Goal: Feedback & Contribution: Leave review/rating

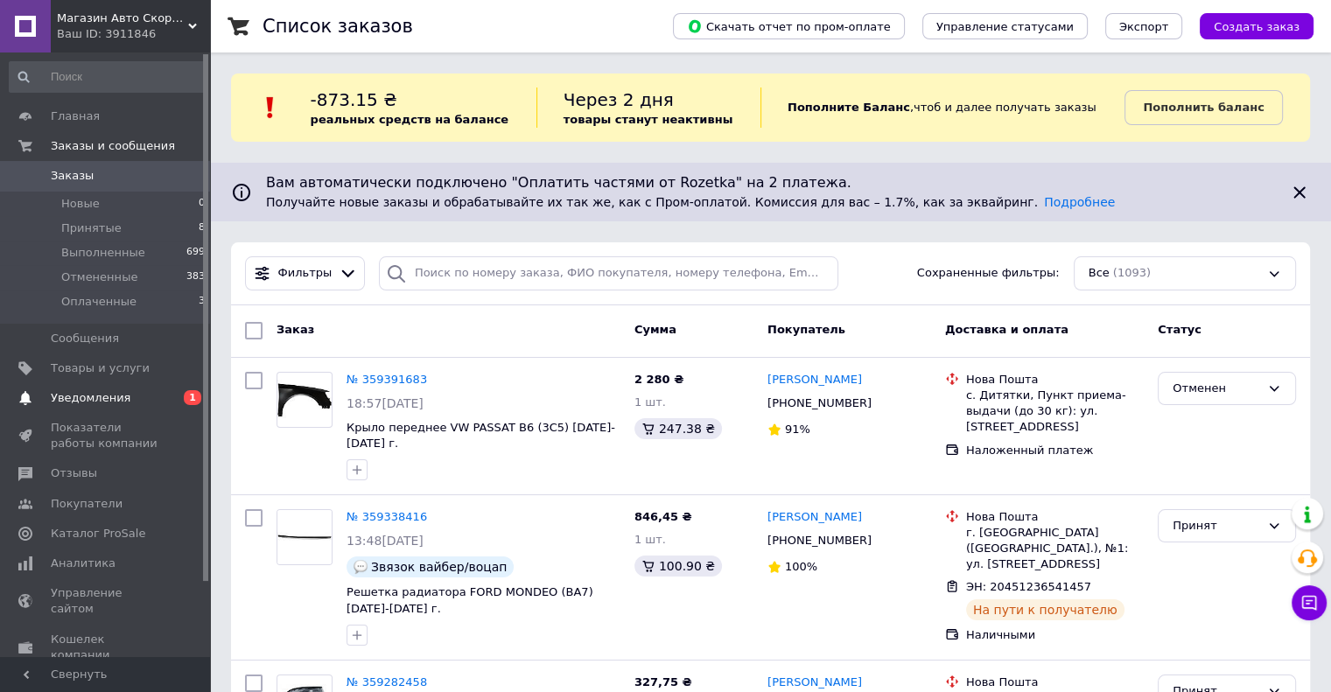
click at [94, 398] on span "Уведомления" at bounding box center [91, 398] width 80 height 16
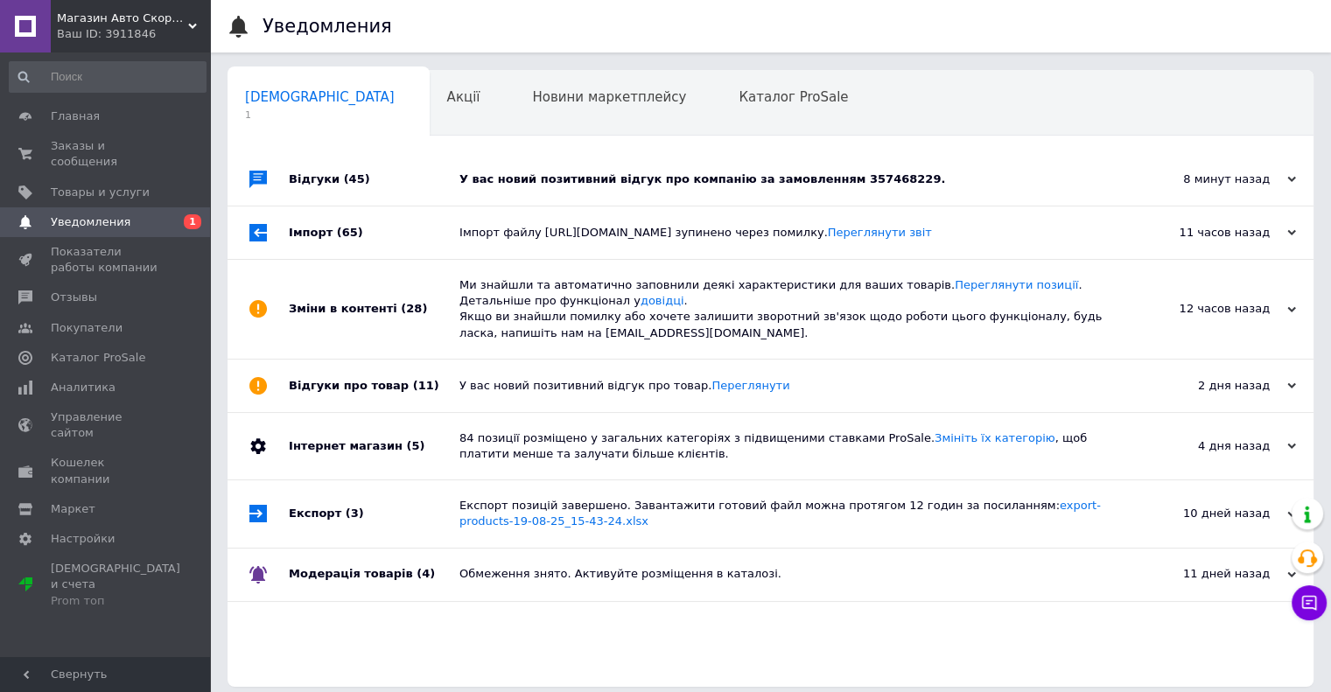
click at [514, 174] on div "У вас новий позитивний відгук про компанію за замовленням 357468229." at bounding box center [789, 179] width 661 height 16
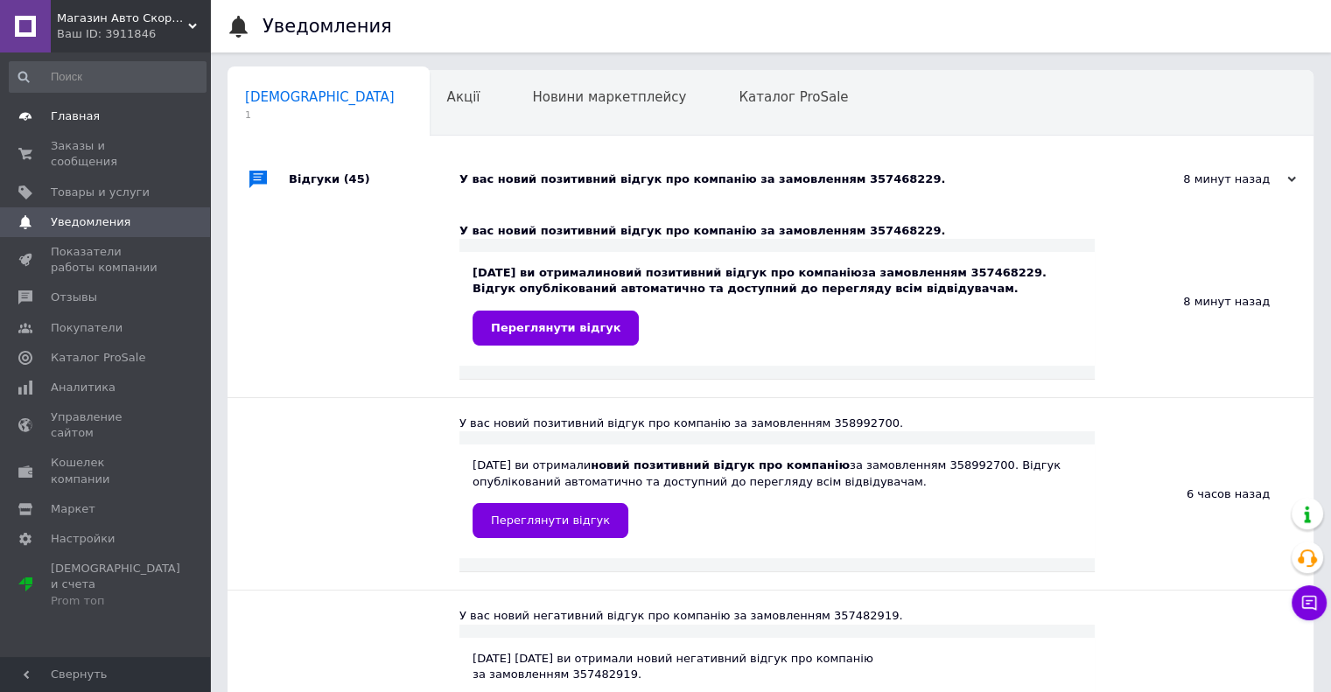
click at [63, 115] on span "Главная" at bounding box center [75, 116] width 49 height 16
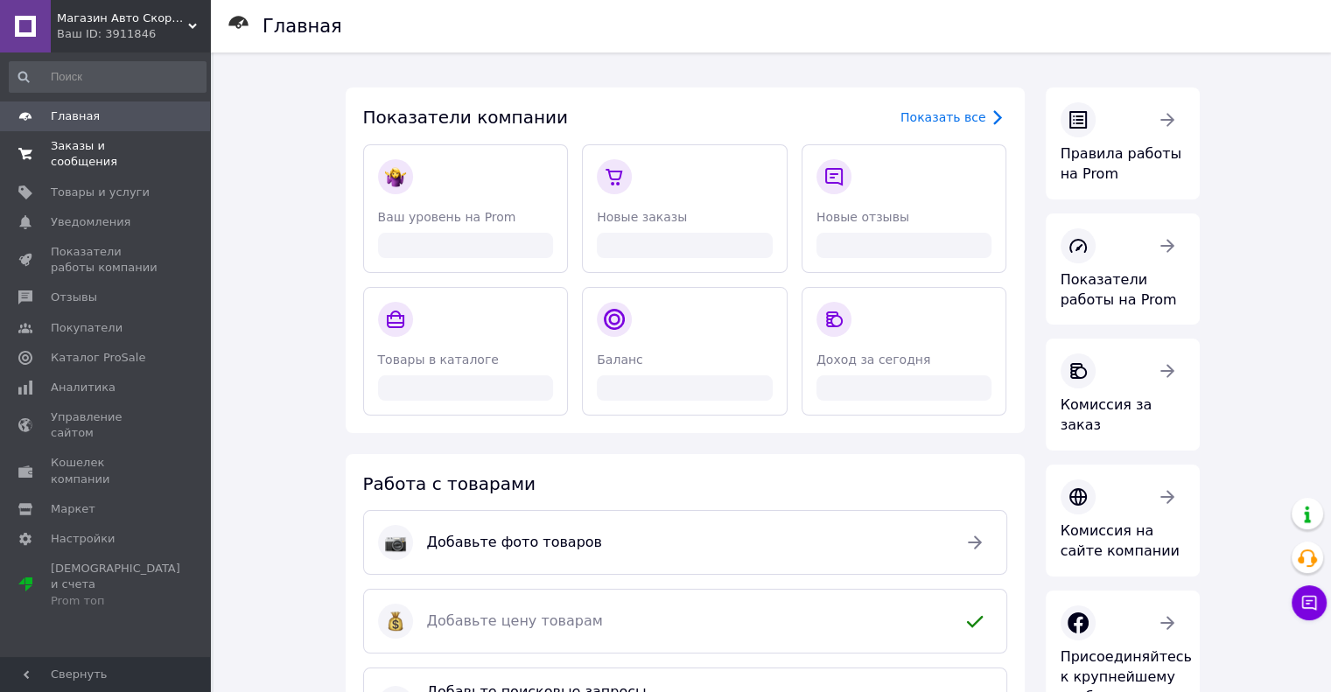
click at [84, 146] on span "Заказы и сообщения" at bounding box center [106, 153] width 111 height 31
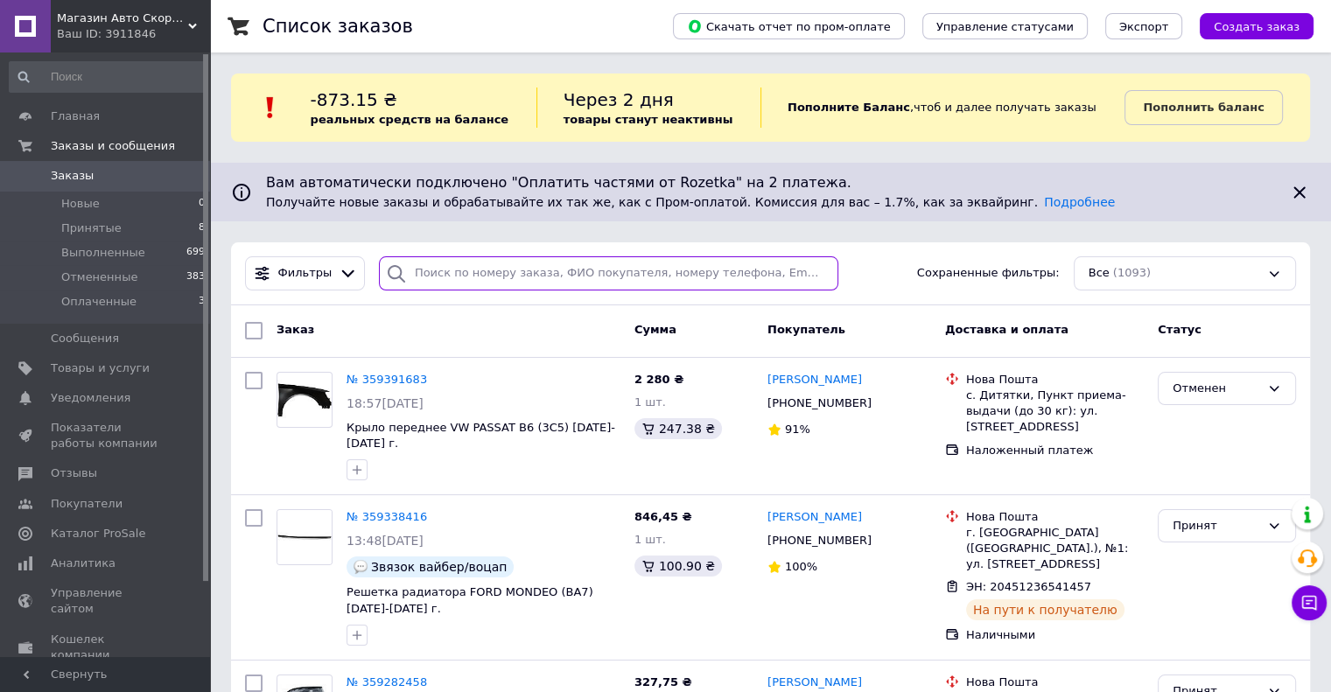
click at [468, 273] on input "search" at bounding box center [608, 273] width 459 height 34
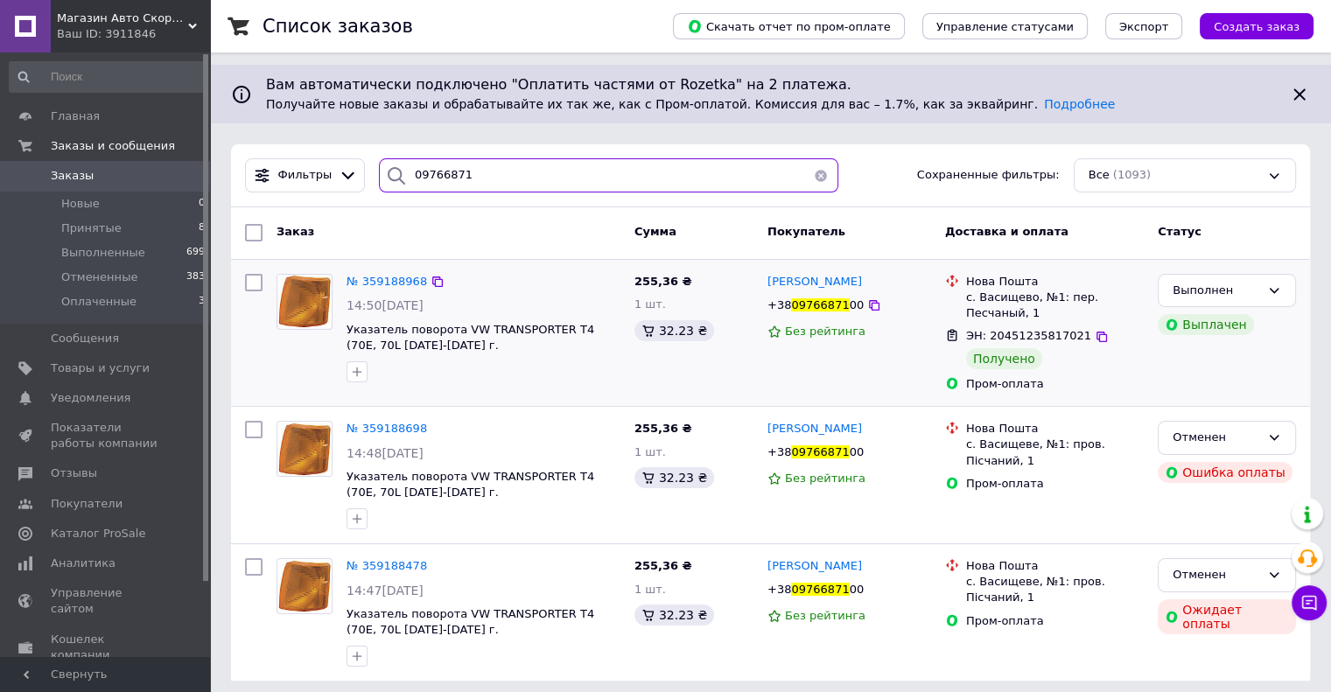
scroll to position [106, 0]
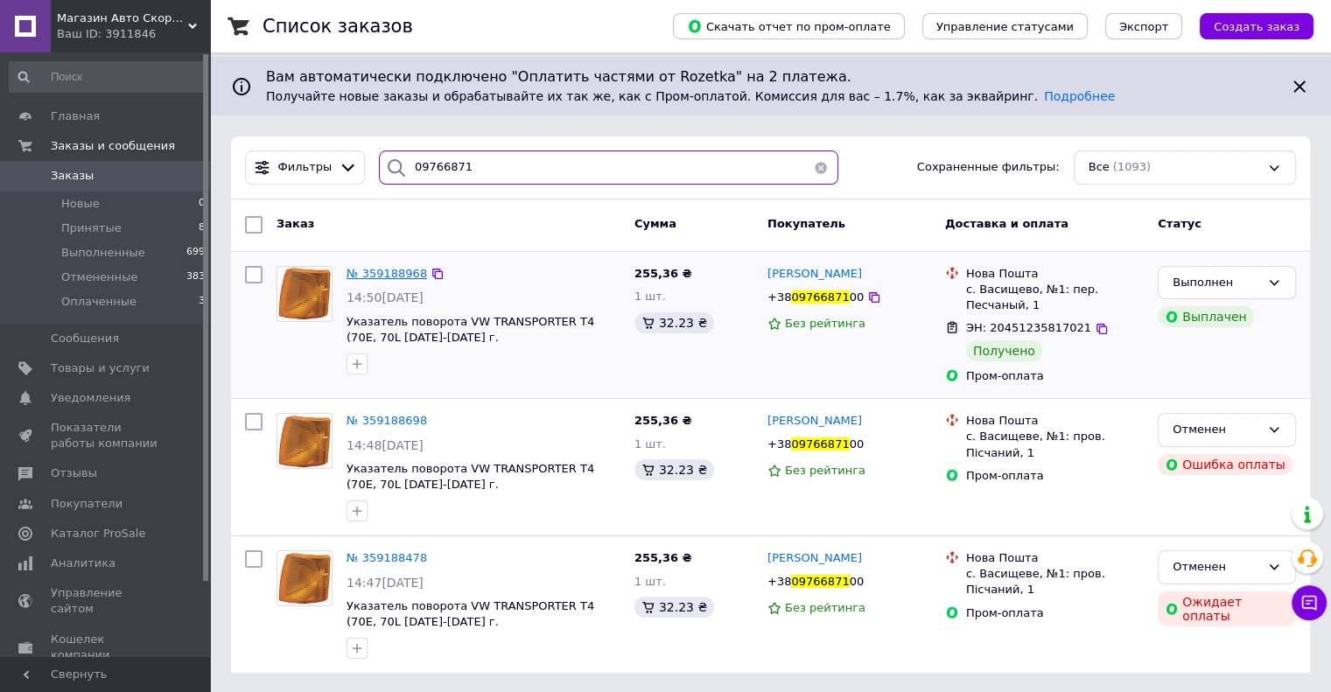
type input "09766871"
click at [388, 272] on span "№ 359188968" at bounding box center [386, 273] width 80 height 13
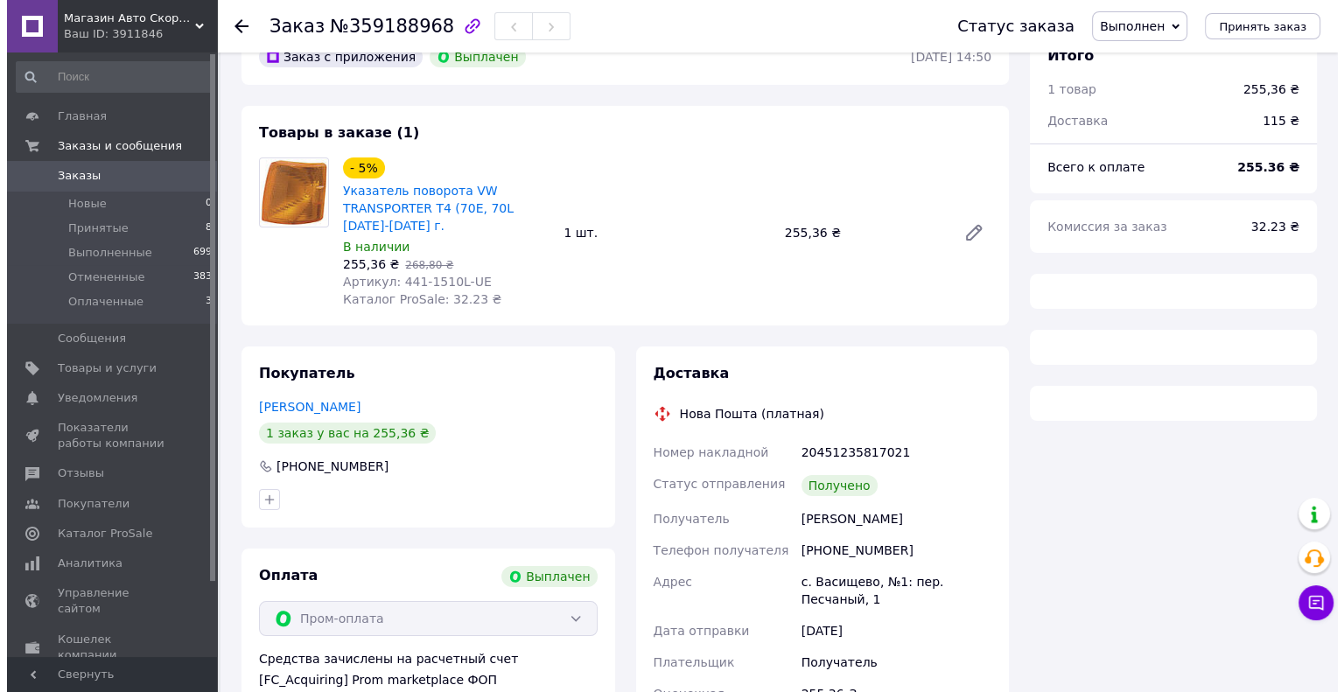
scroll to position [87, 0]
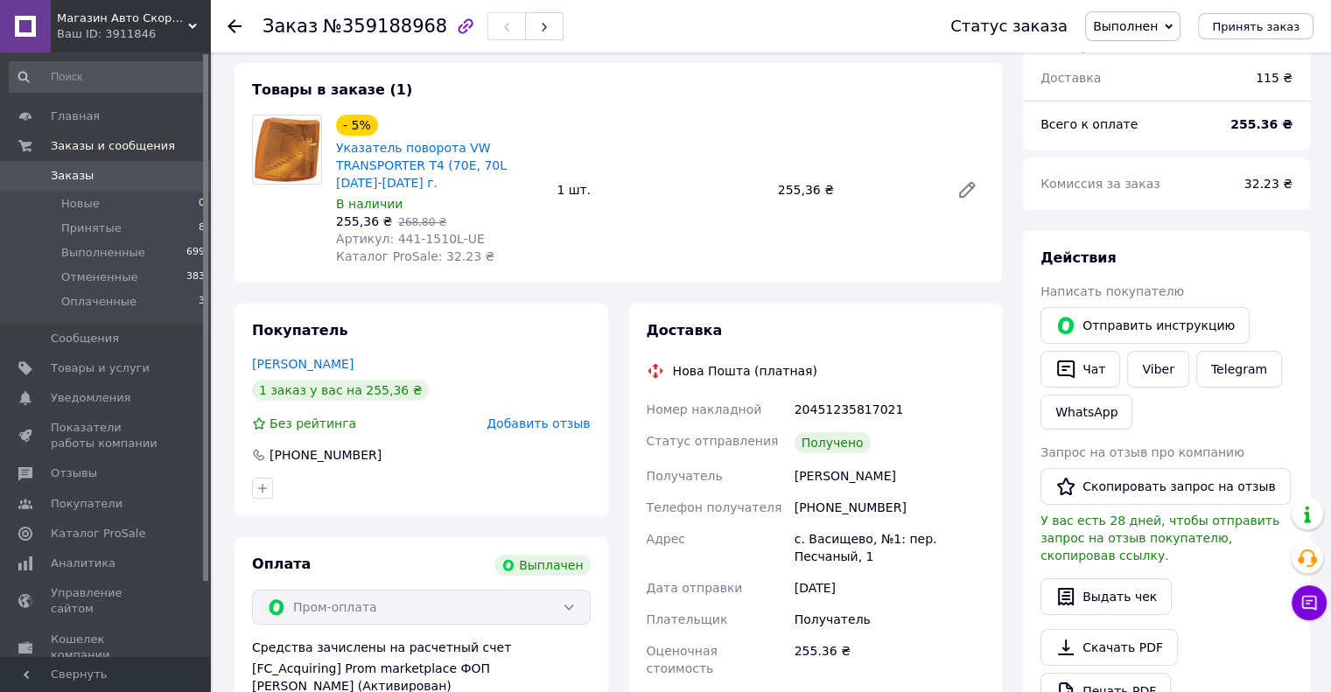
click at [534, 423] on span "Добавить отзыв" at bounding box center [537, 423] width 103 height 14
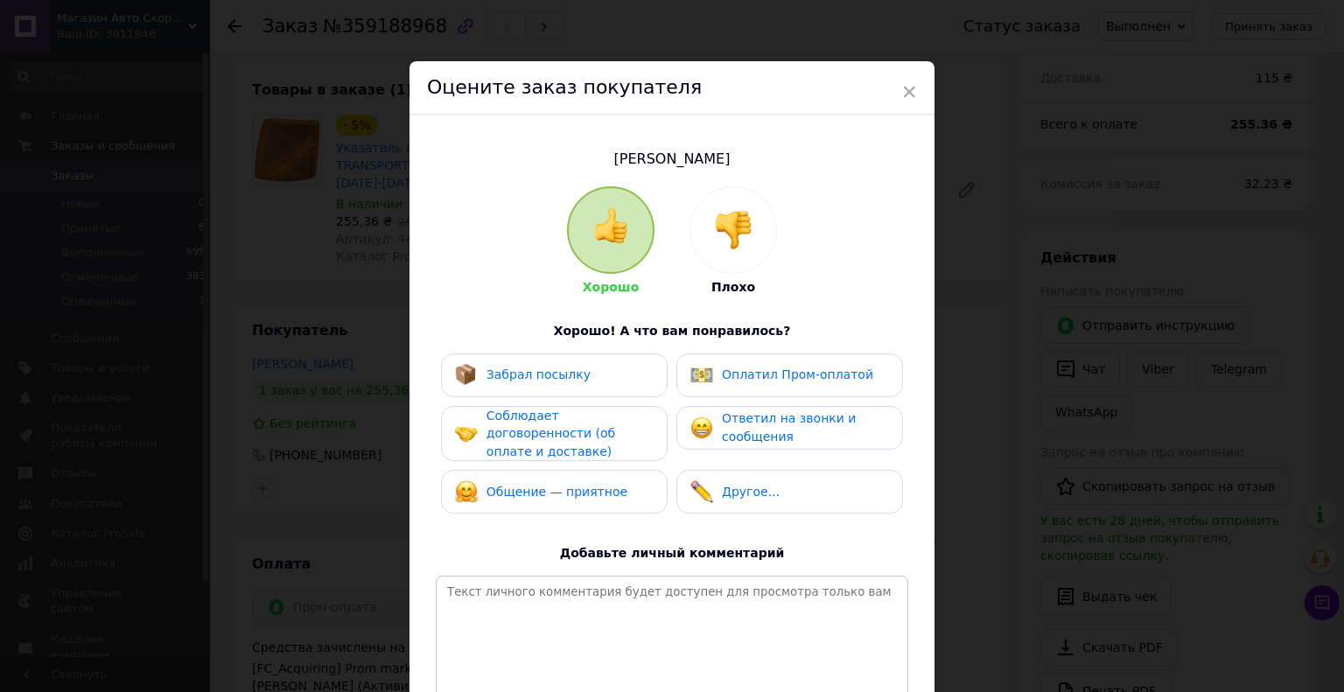
drag, startPoint x: 612, startPoint y: 381, endPoint x: 618, endPoint y: 430, distance: 48.5
click at [611, 388] on div "Забрал посылку" at bounding box center [554, 375] width 227 height 44
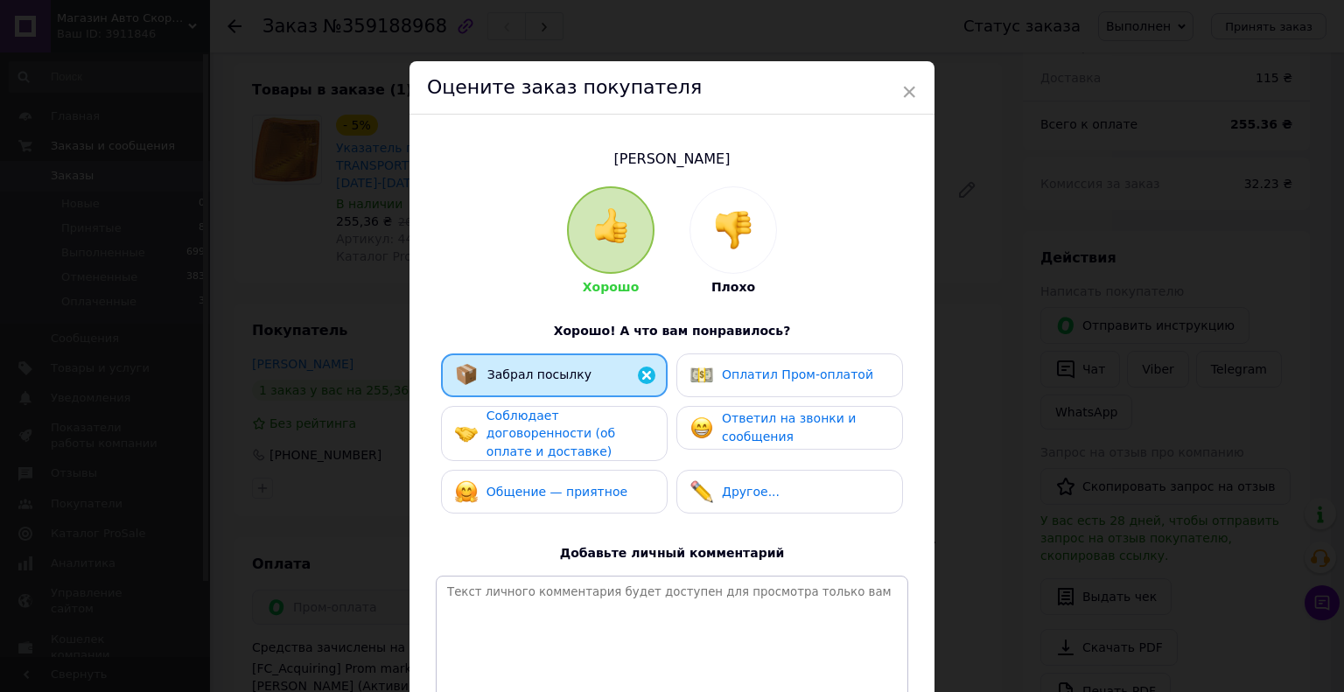
drag, startPoint x: 632, startPoint y: 423, endPoint x: 750, endPoint y: 426, distance: 118.1
click at [615, 424] on span "Соблюдает договоренности (об оплате и доставке)" at bounding box center [550, 434] width 129 height 50
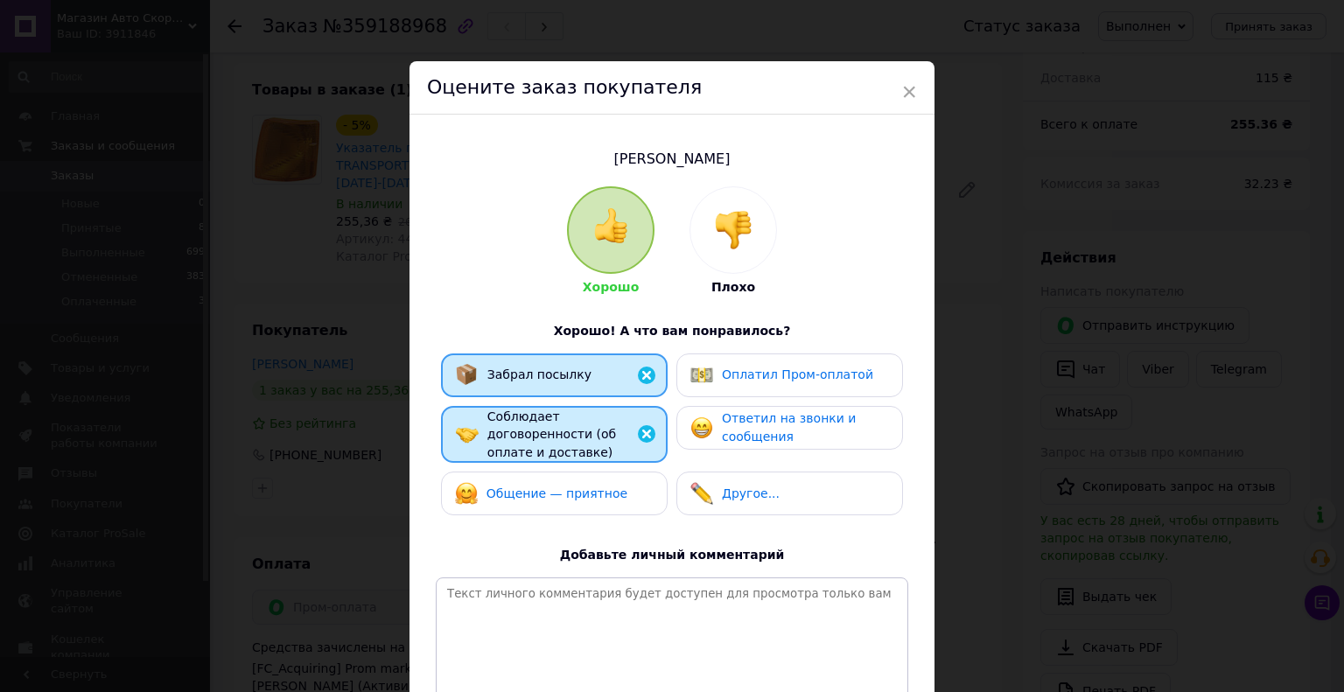
click at [750, 426] on div "Ответил на звонки и сообщения" at bounding box center [805, 427] width 166 height 36
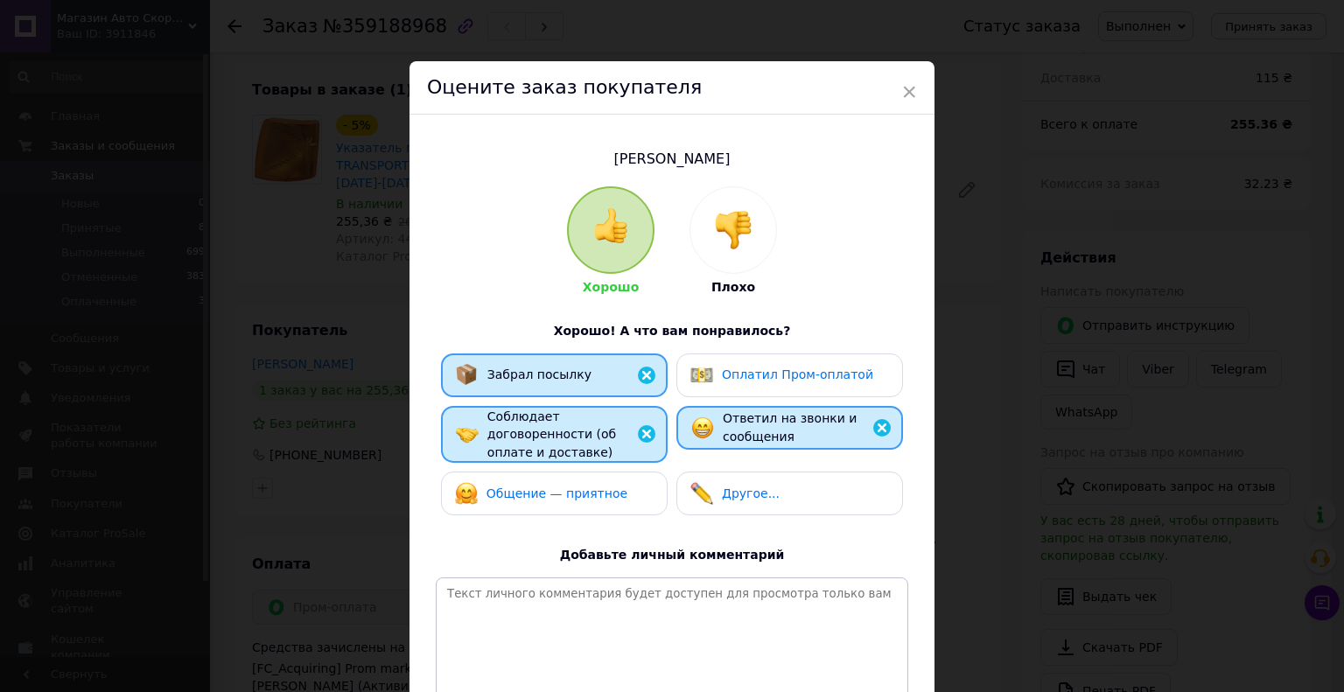
click at [758, 367] on span "Оплатил Пром-оплатой" at bounding box center [797, 374] width 151 height 14
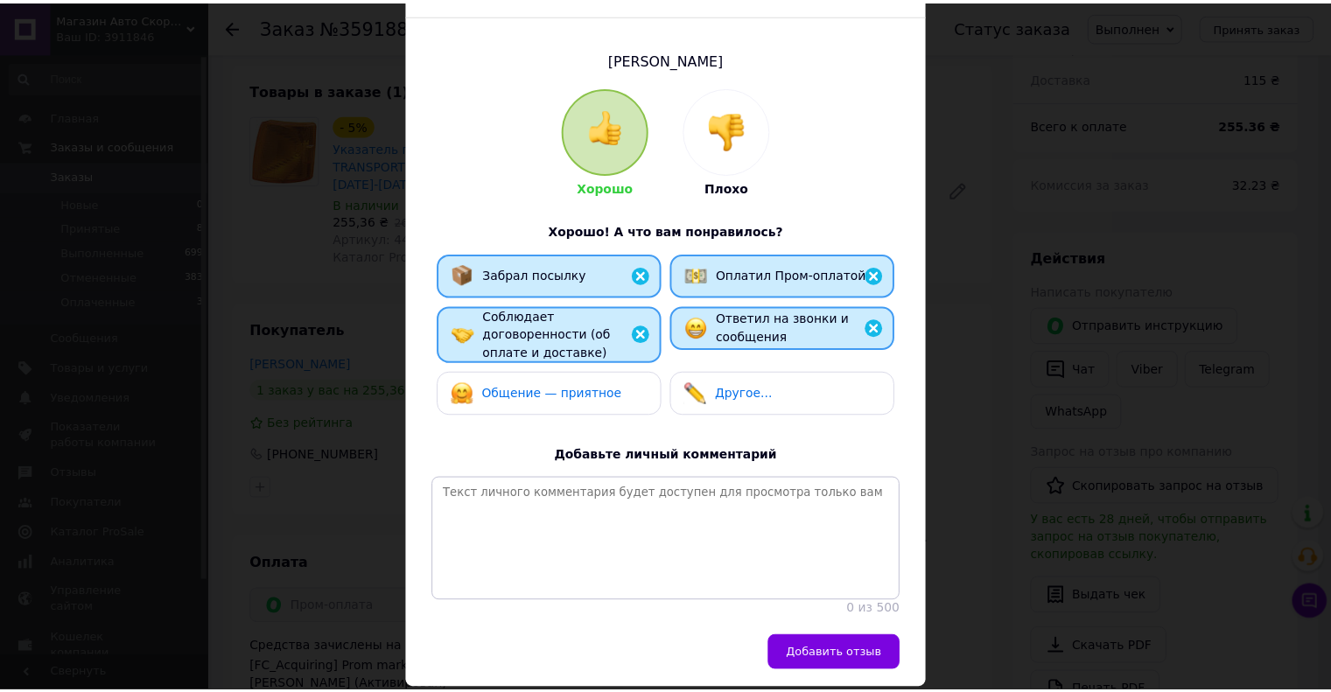
scroll to position [161, 0]
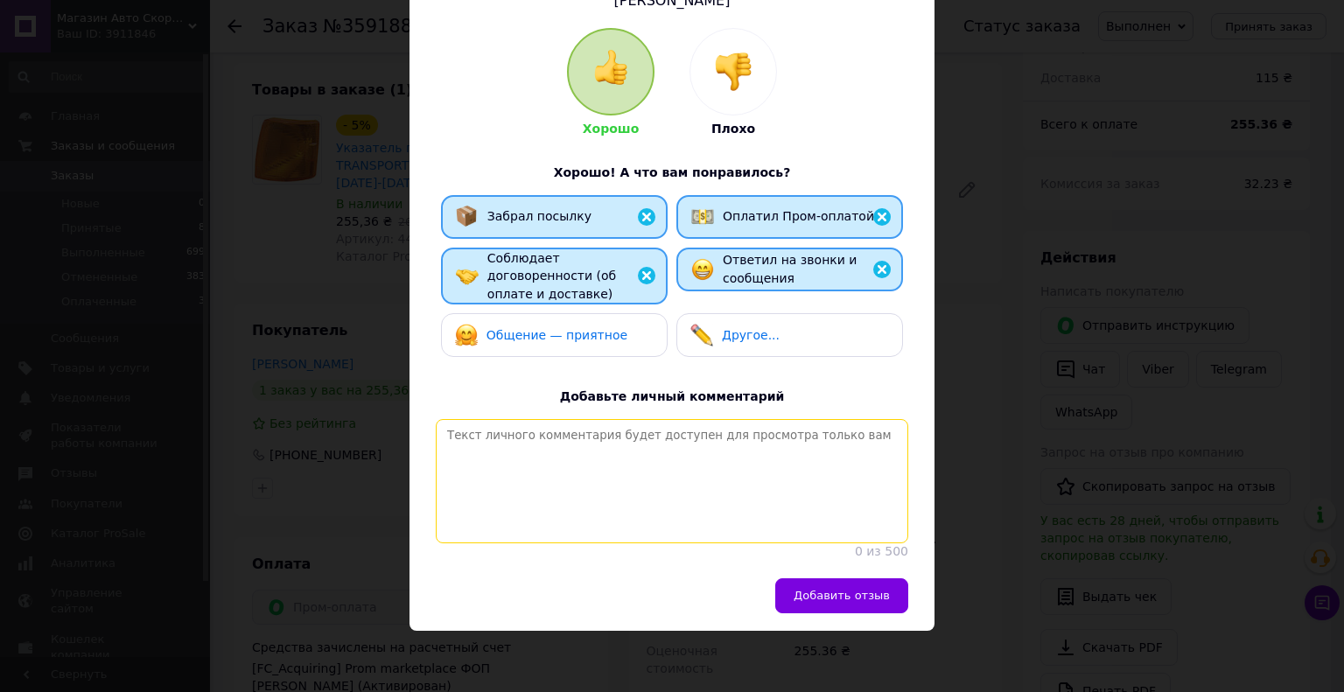
drag, startPoint x: 657, startPoint y: 446, endPoint x: 676, endPoint y: 346, distance: 102.4
click at [658, 446] on textarea at bounding box center [672, 481] width 472 height 124
drag, startPoint x: 680, startPoint y: 456, endPoint x: 823, endPoint y: 566, distance: 180.9
click at [701, 468] on textarea at bounding box center [672, 481] width 472 height 124
paste textarea "Надежный клиент. Заказал - забрал Рекомендуем данного клиента"
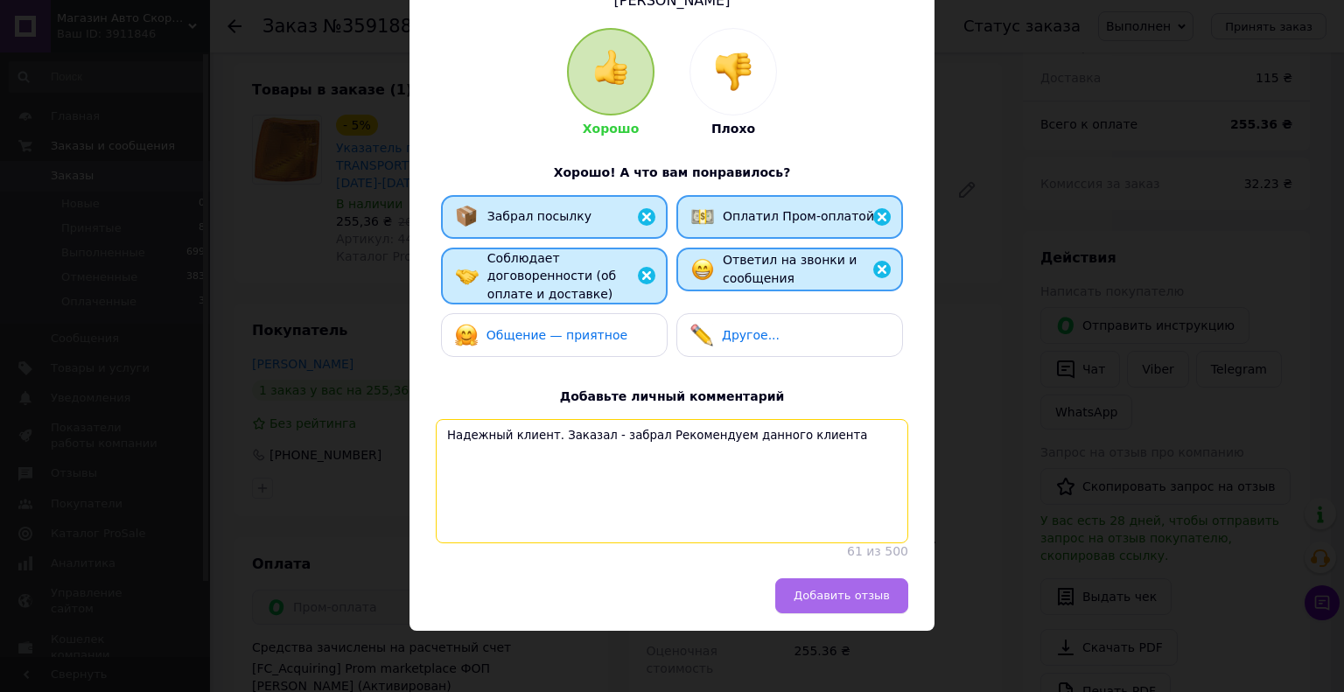
type textarea "Надежный клиент. Заказал - забрал Рекомендуем данного клиента"
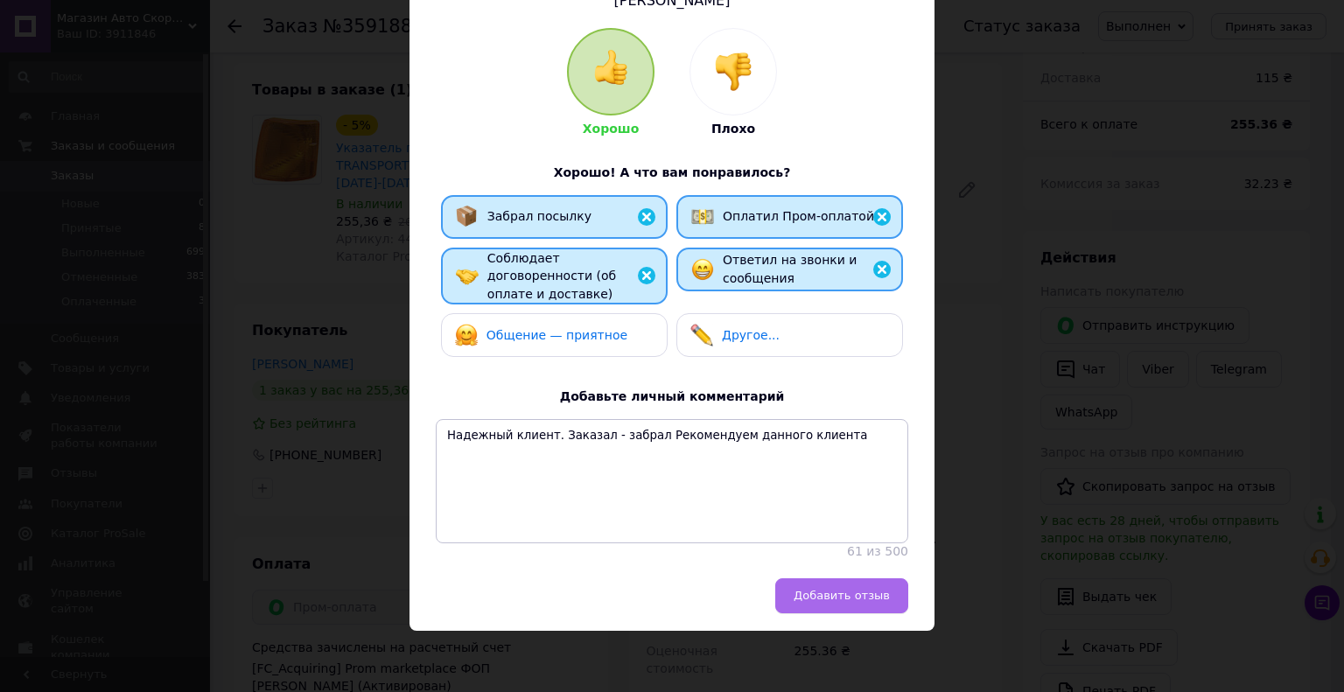
click at [857, 602] on span "Добавить отзыв" at bounding box center [841, 595] width 96 height 13
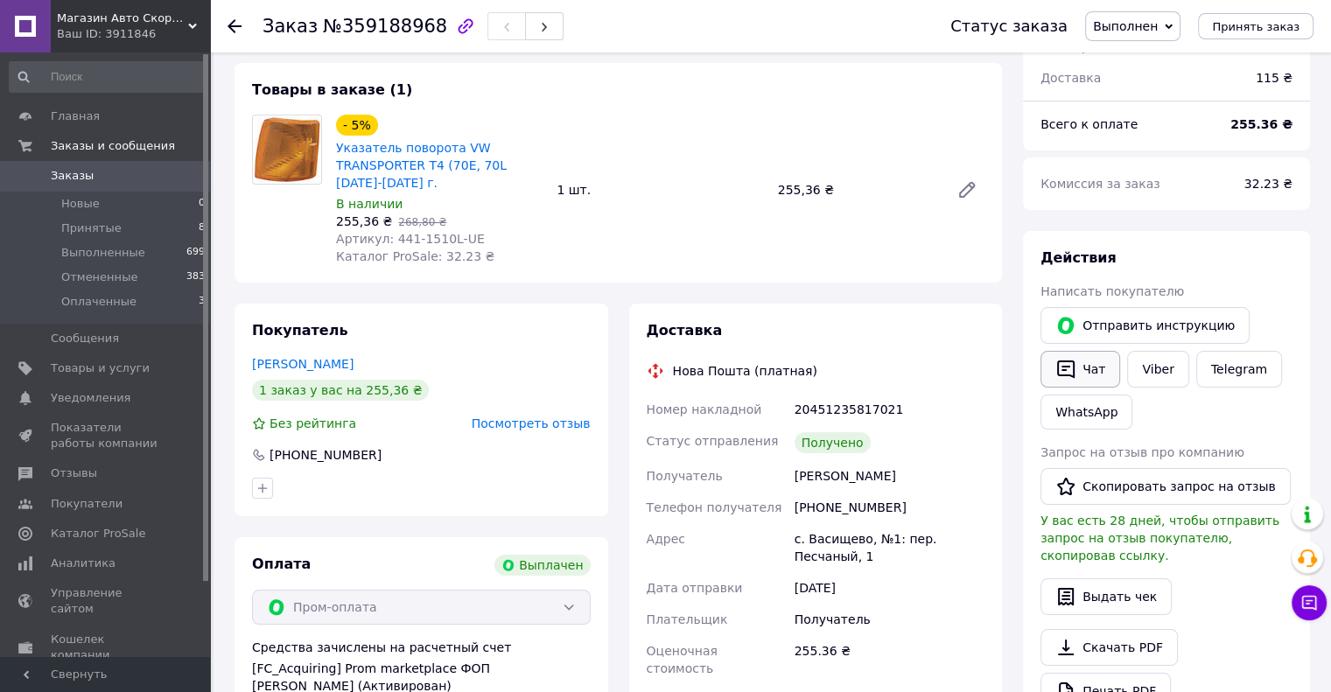
click at [1092, 363] on button "Чат" at bounding box center [1080, 369] width 80 height 37
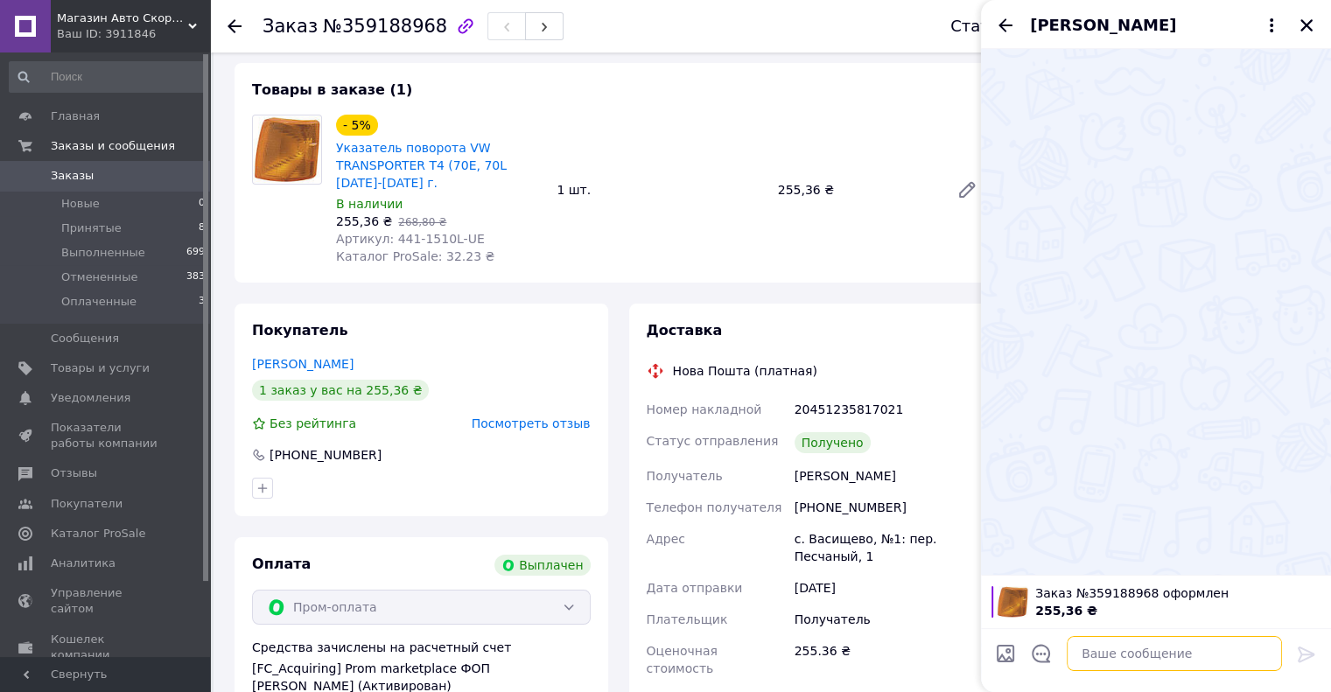
click at [1109, 646] on textarea at bounding box center [1173, 653] width 215 height 35
paste textarea "Добрый день. Благодарим Вас за покупку в нашем интернет - магазине! В целях пов…"
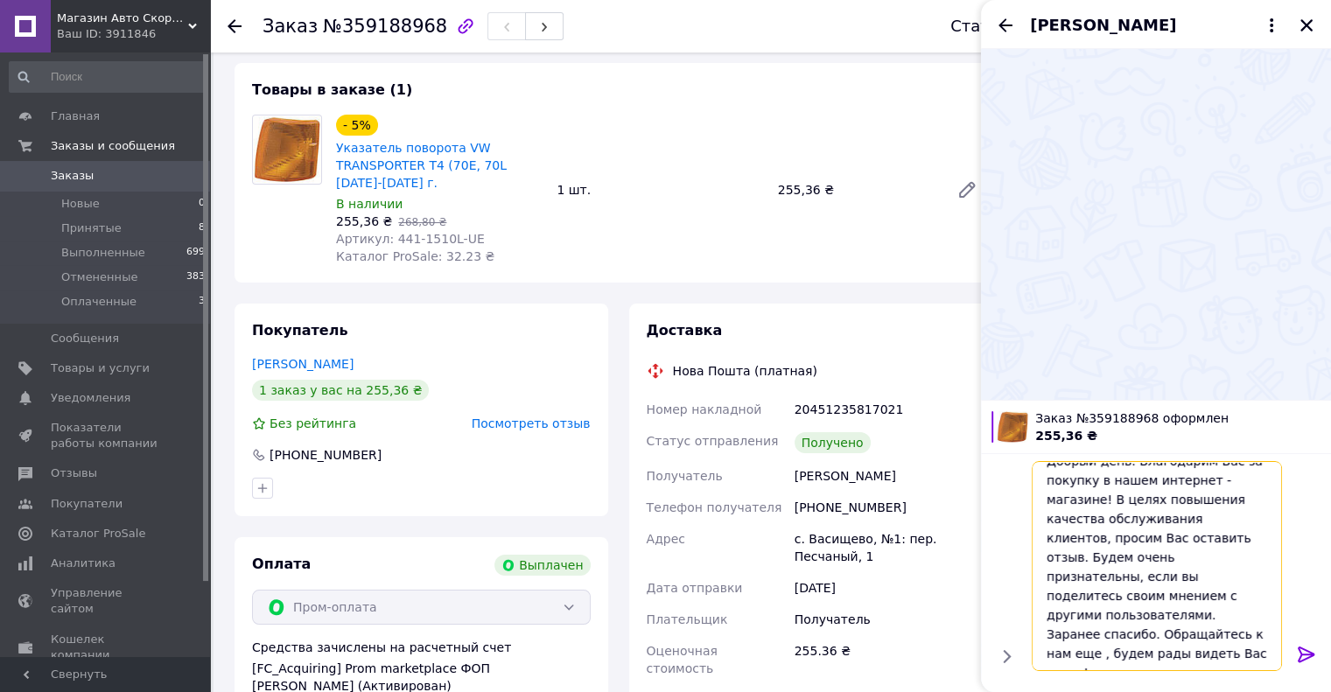
type textarea "Добрый день. Благодарим Вас за покупку в нашем интернет - магазине! В целях пов…"
click at [1302, 649] on icon at bounding box center [1305, 654] width 17 height 16
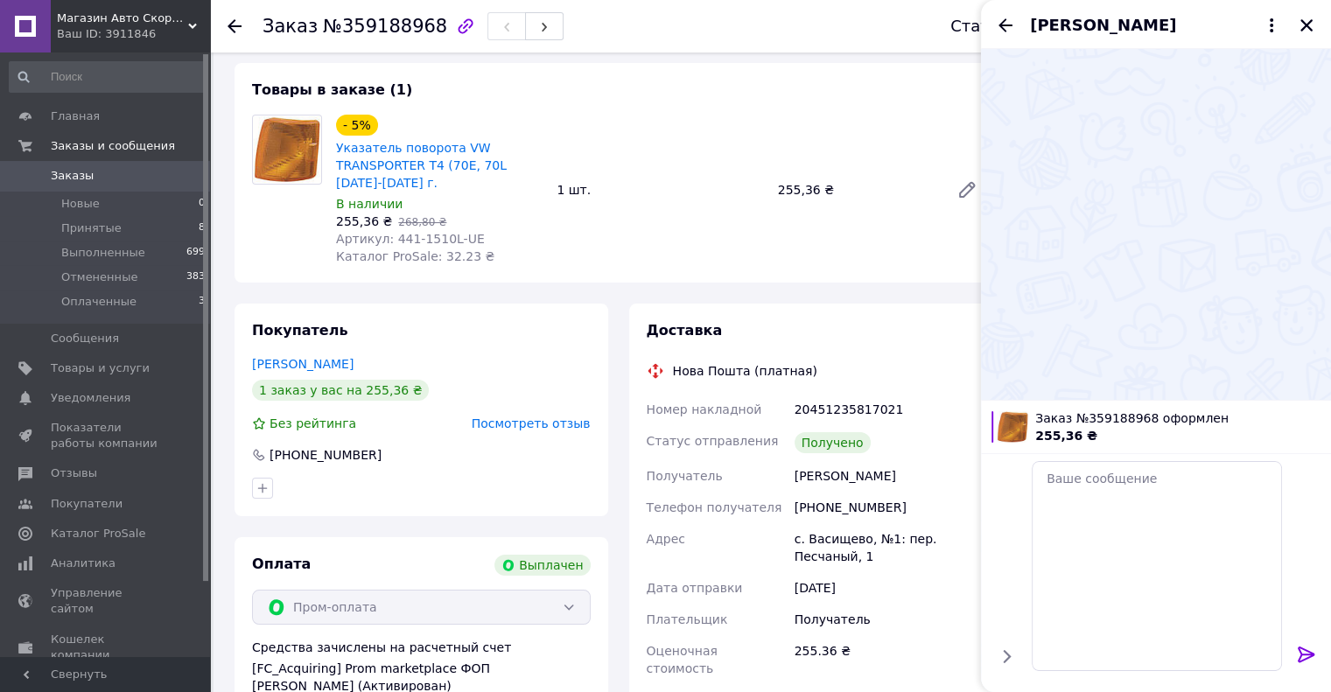
scroll to position [0, 0]
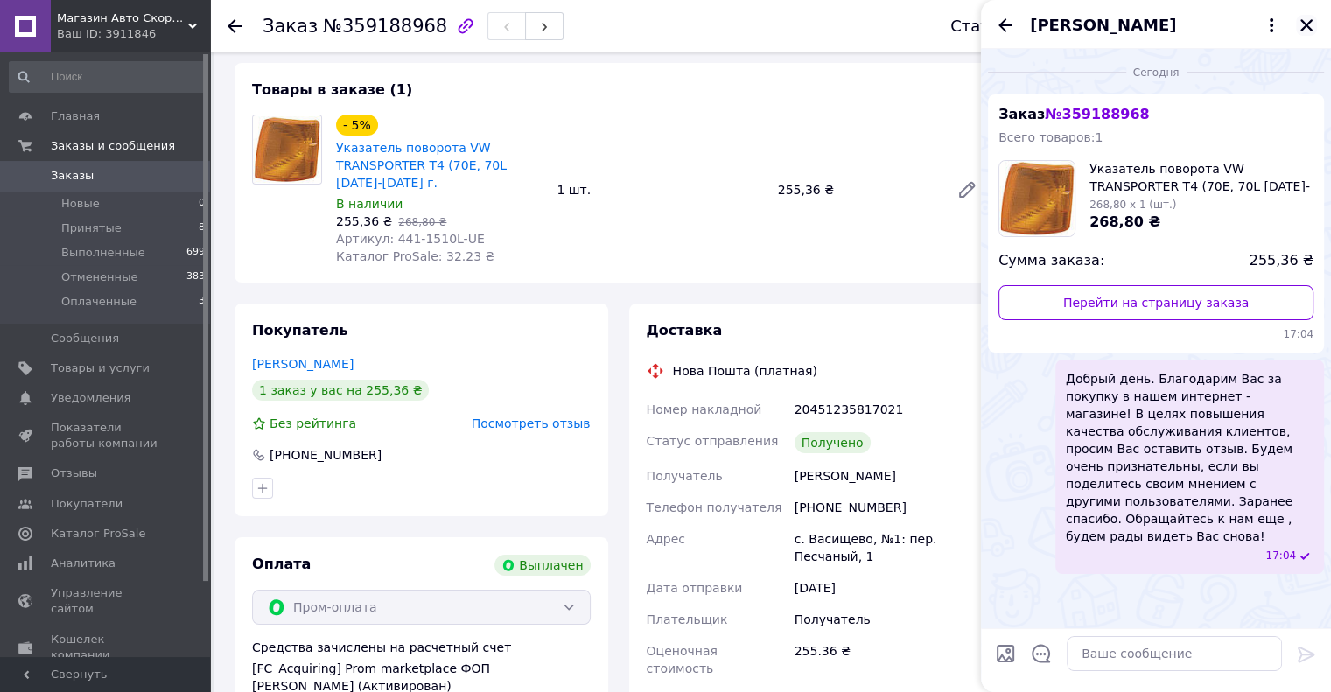
click at [1303, 24] on icon "Закрыть" at bounding box center [1306, 25] width 12 height 12
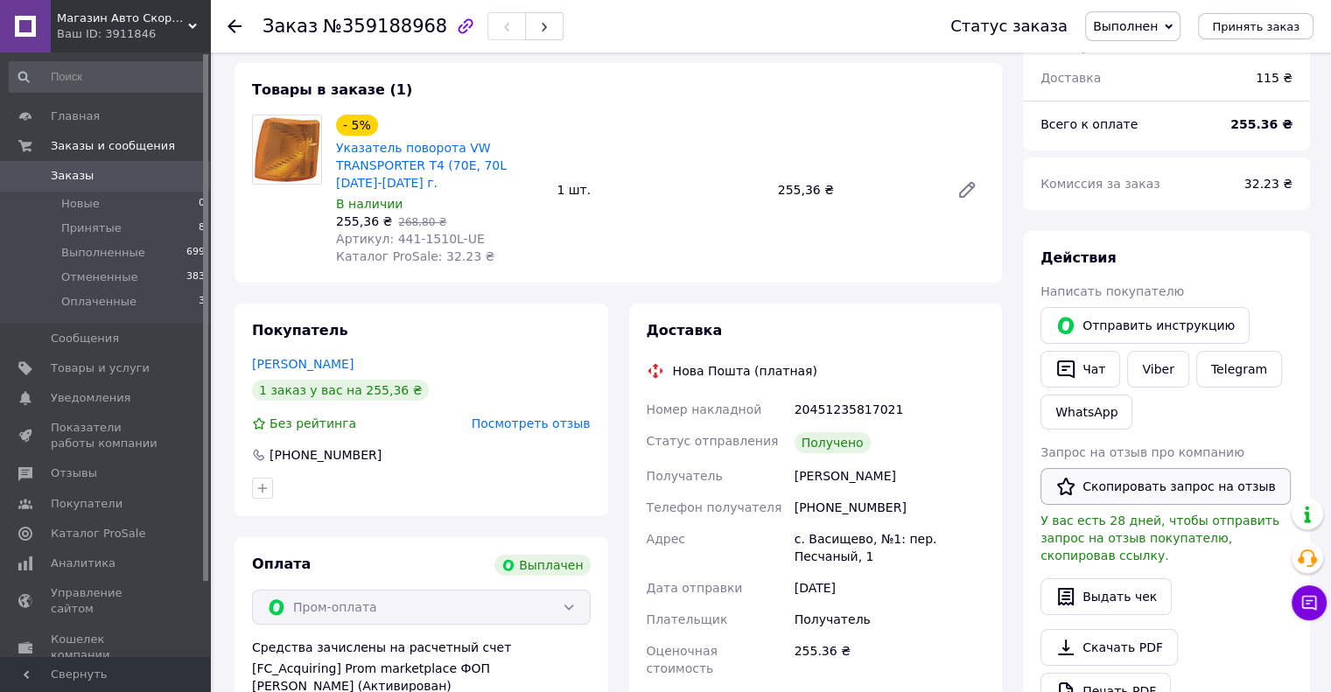
click at [1105, 486] on button "Скопировать запрос на отзыв" at bounding box center [1165, 486] width 250 height 37
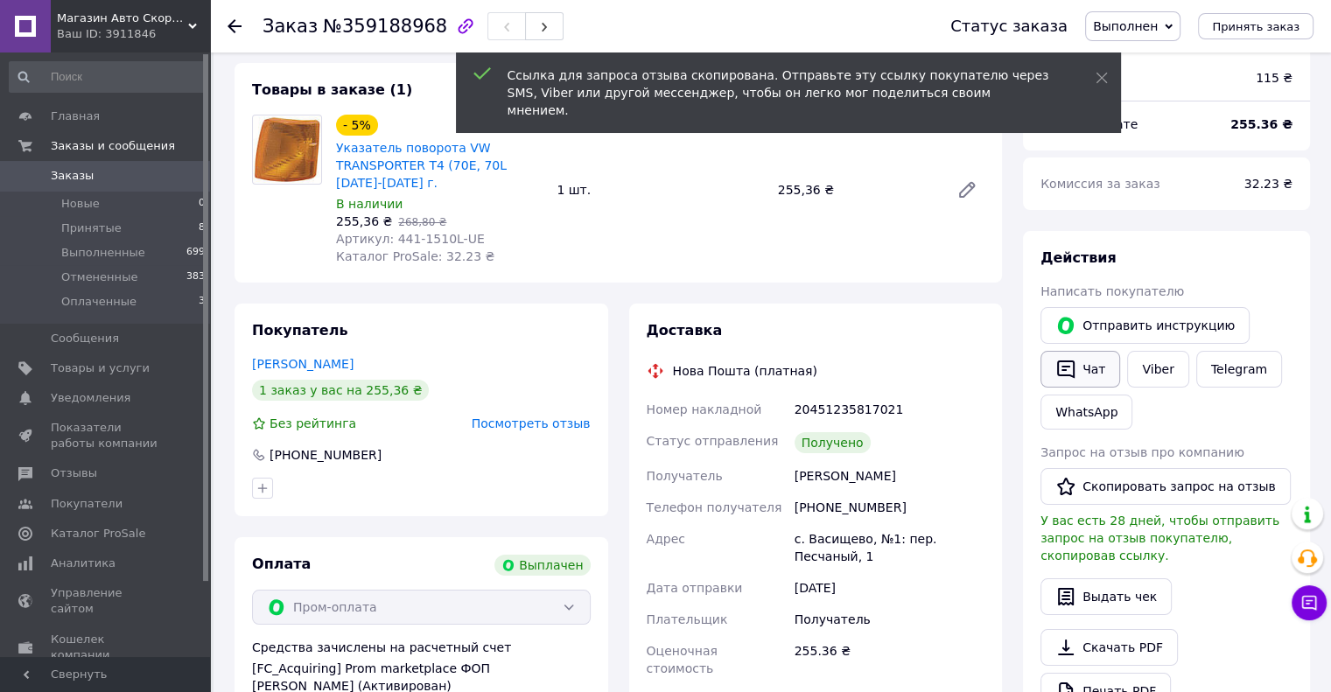
click at [1093, 368] on button "Чат" at bounding box center [1080, 369] width 80 height 37
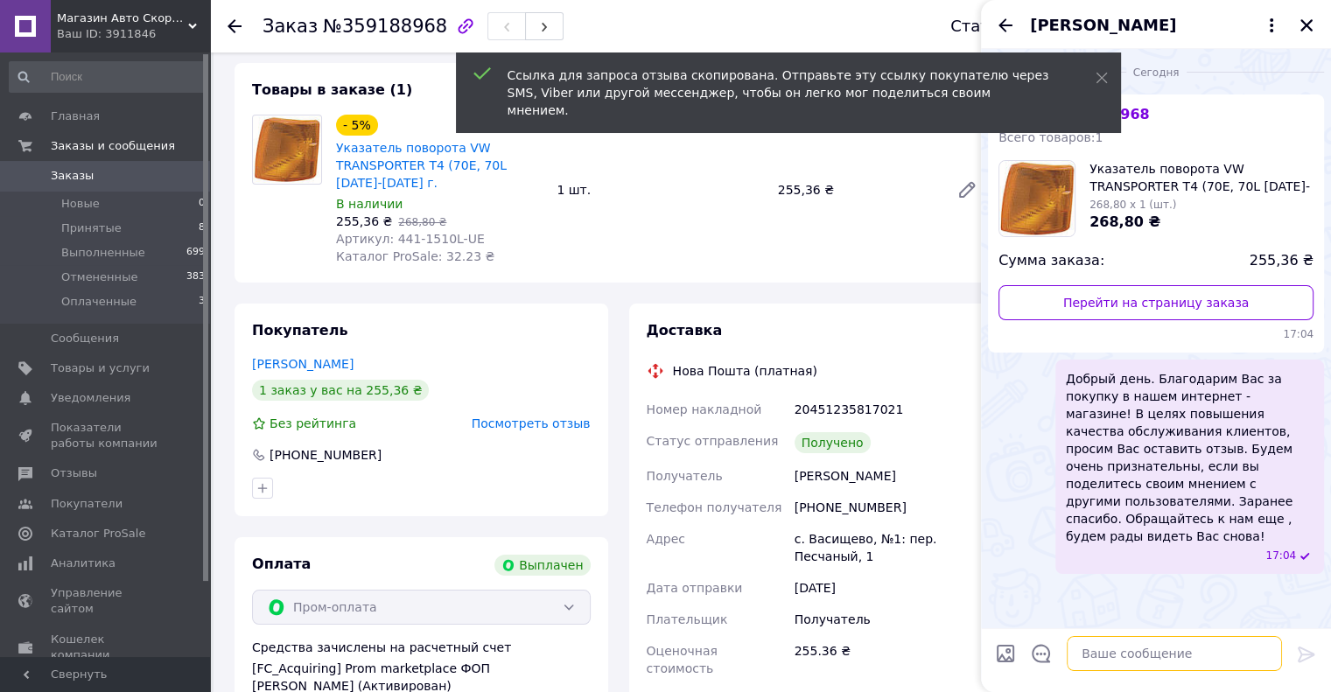
drag, startPoint x: 1176, startPoint y: 657, endPoint x: 1265, endPoint y: 659, distance: 89.2
click at [1181, 658] on textarea at bounding box center [1173, 653] width 215 height 35
paste textarea "[URL][DOMAIN_NAME]"
type textarea "[URL][DOMAIN_NAME]"
click at [1305, 657] on icon at bounding box center [1305, 654] width 17 height 16
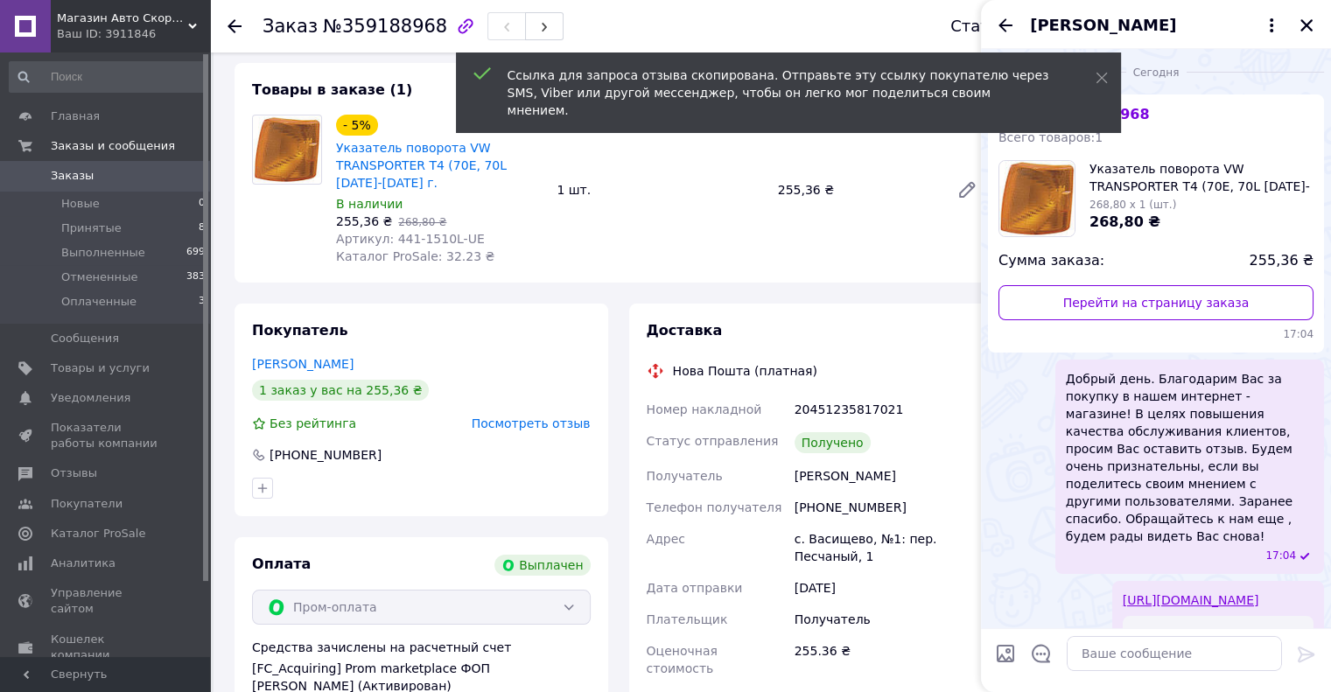
scroll to position [215, 0]
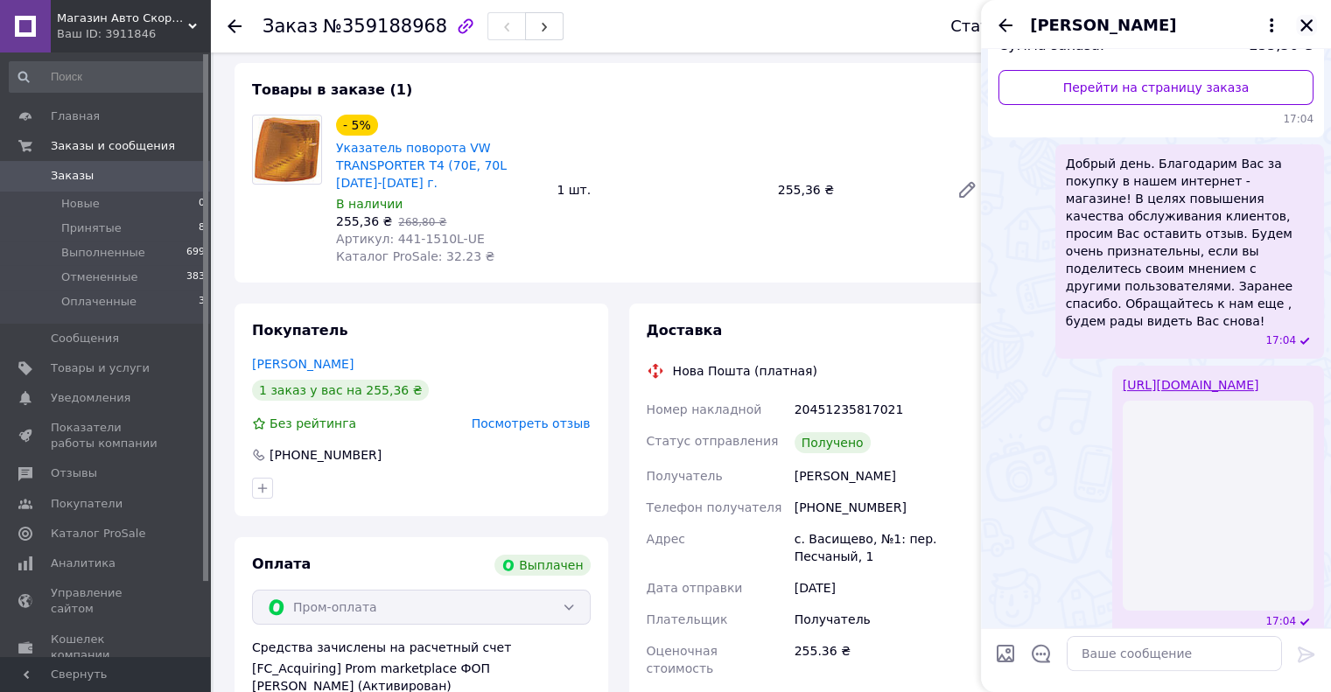
click at [1305, 28] on icon "Закрыть" at bounding box center [1306, 25] width 16 height 16
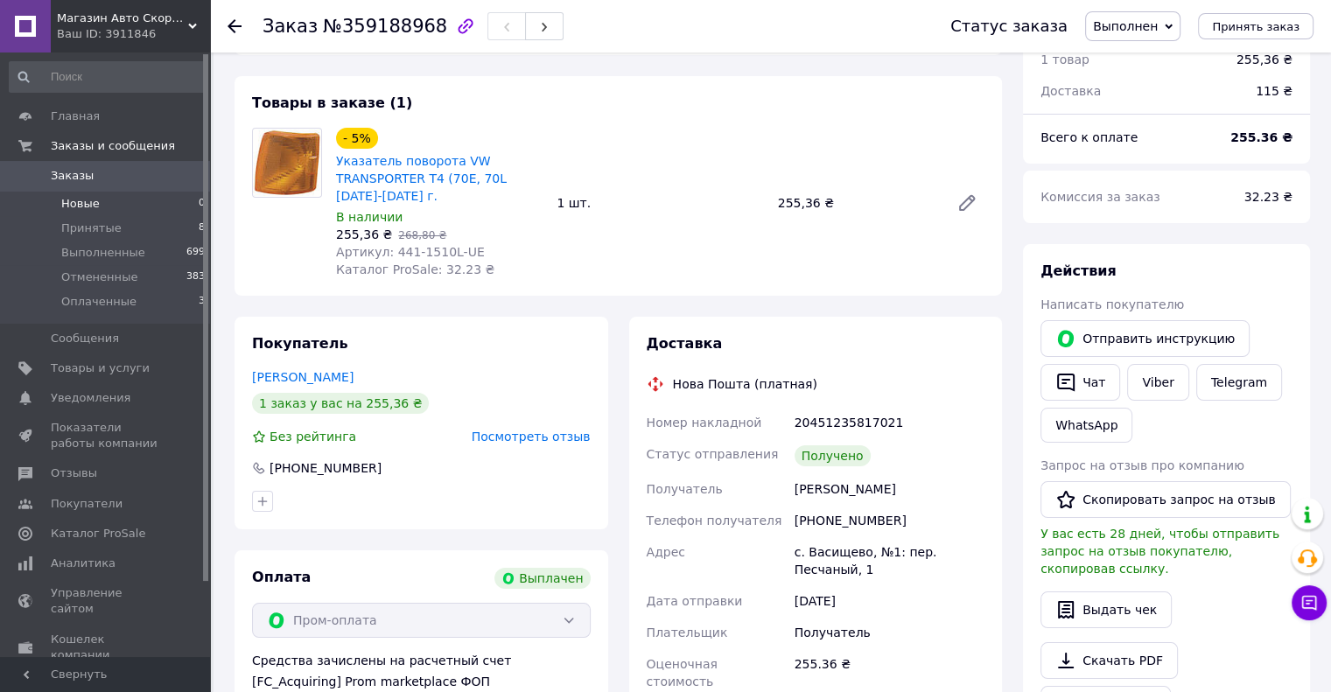
scroll to position [0, 0]
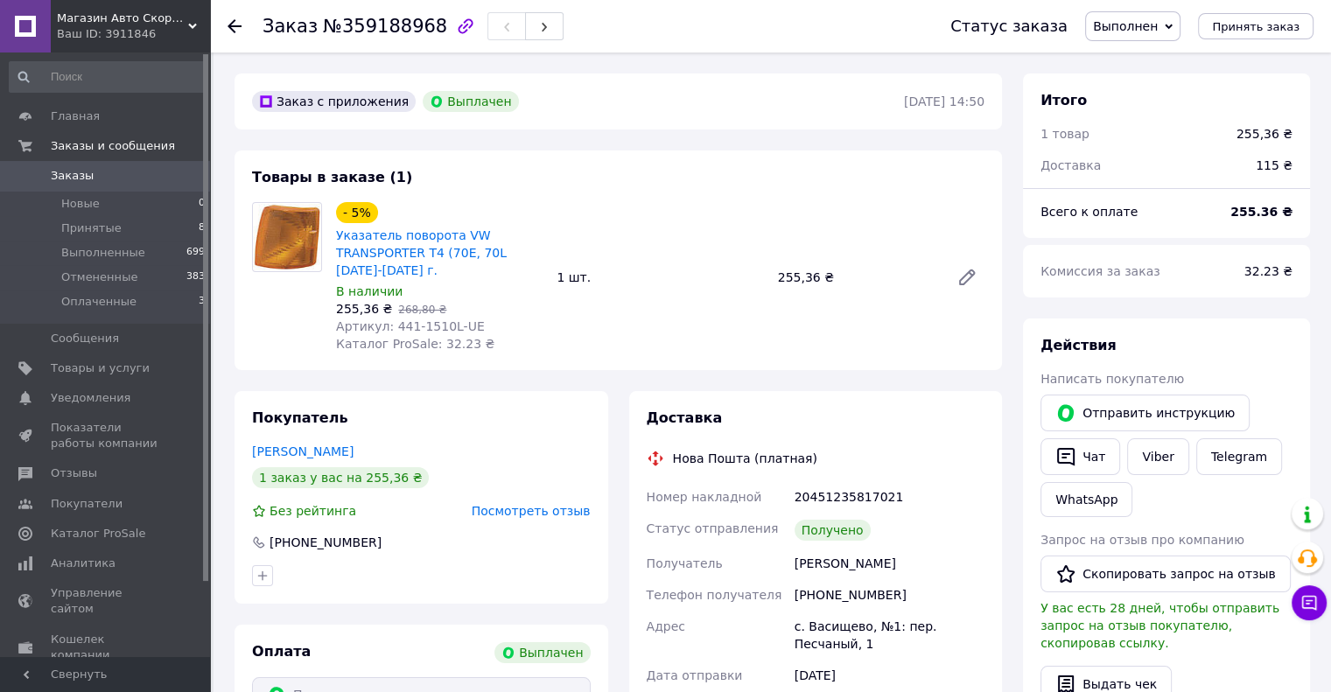
click at [64, 171] on span "Заказы" at bounding box center [72, 176] width 43 height 16
